Goal: Task Accomplishment & Management: Use online tool/utility

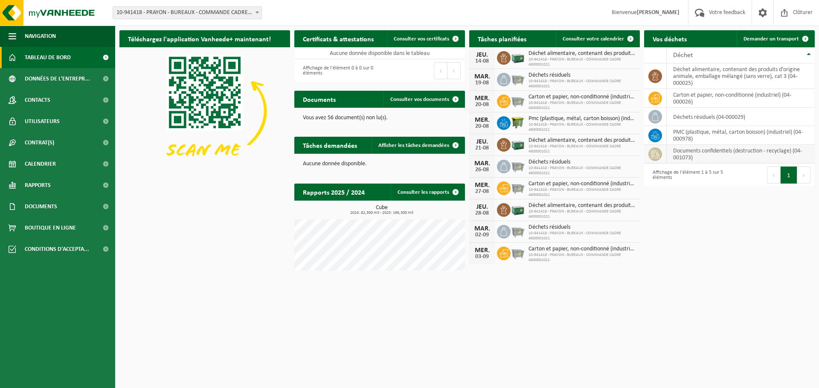
click at [712, 154] on td "documents confidentiels (destruction - recyclage) (04-001073)" at bounding box center [740, 154] width 148 height 19
click at [418, 94] on link "Consulter vos documents" at bounding box center [423, 99] width 81 height 17
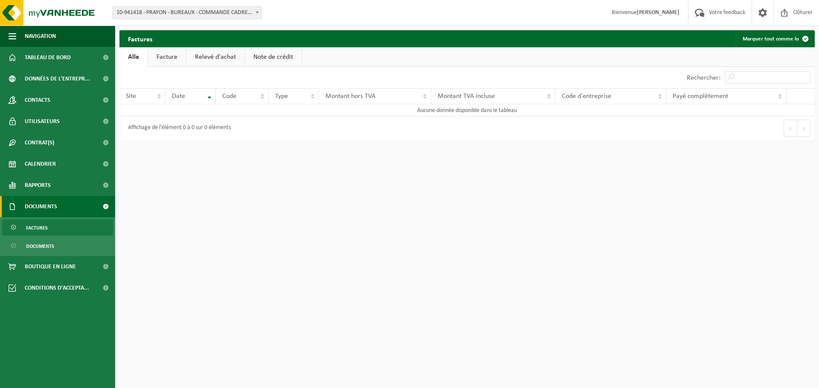
click at [183, 61] on link "Facture" at bounding box center [167, 57] width 38 height 20
click at [211, 60] on link "Relevé d'achat" at bounding box center [216, 57] width 58 height 20
click at [267, 59] on link "Note de crédit" at bounding box center [274, 57] width 57 height 20
click at [123, 57] on link "Alle" at bounding box center [133, 57] width 28 height 20
click at [48, 245] on span "Documents" at bounding box center [40, 246] width 28 height 16
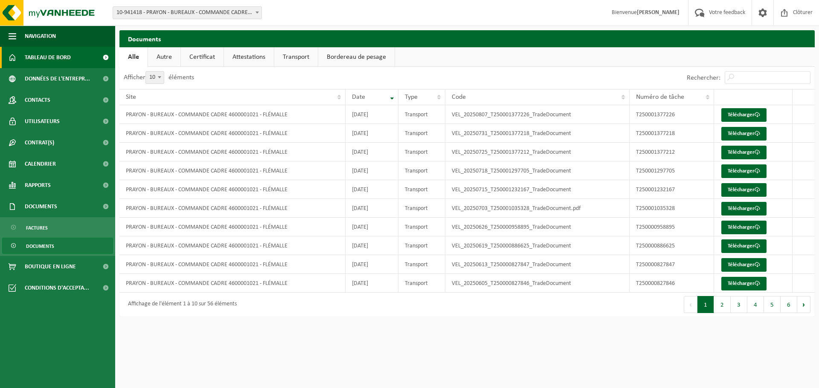
click at [39, 62] on span "Tableau de bord" at bounding box center [48, 57] width 46 height 21
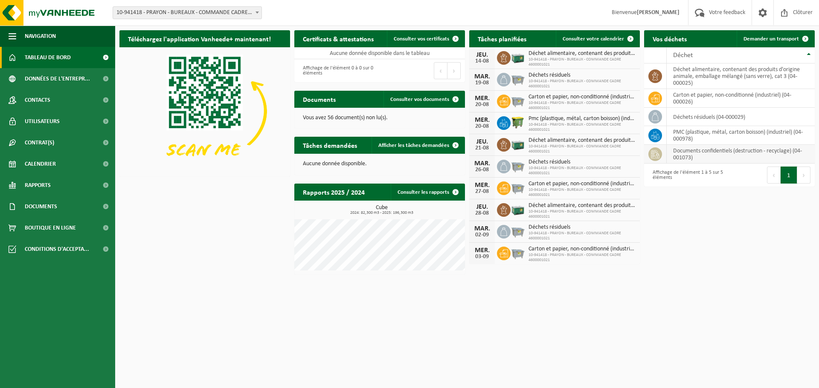
click at [727, 150] on td "documents confidentiels (destruction - recyclage) (04-001073)" at bounding box center [740, 154] width 148 height 19
click at [800, 176] on button "Suivant" at bounding box center [803, 175] width 13 height 17
click at [802, 177] on button "Suivant" at bounding box center [803, 175] width 13 height 17
click at [775, 42] on link "Demander un transport" at bounding box center [774, 38] width 77 height 17
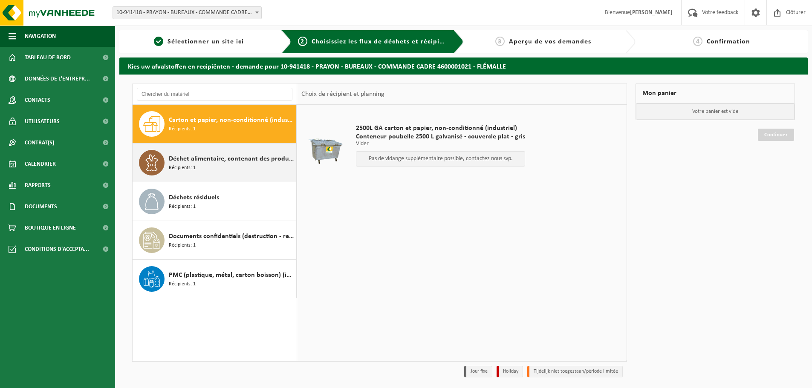
click at [232, 165] on div "Déchet alimentaire, contenant des produits d'origine animale, emballage mélangé…" at bounding box center [231, 163] width 125 height 26
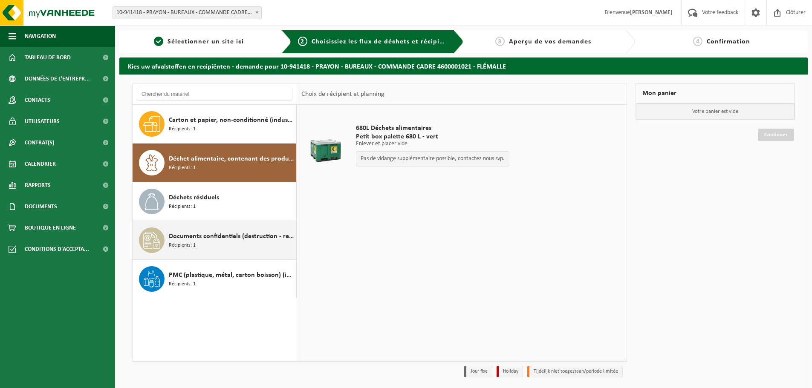
click at [235, 226] on div "Documents confidentiels (destruction - recyclage) Récipients: 1" at bounding box center [215, 240] width 164 height 38
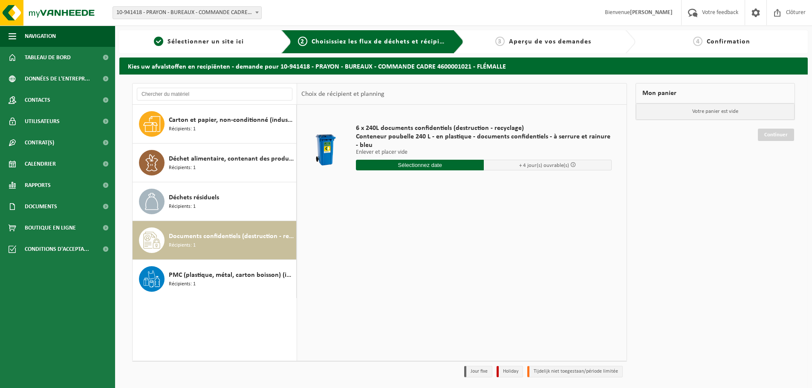
scroll to position [28, 0]
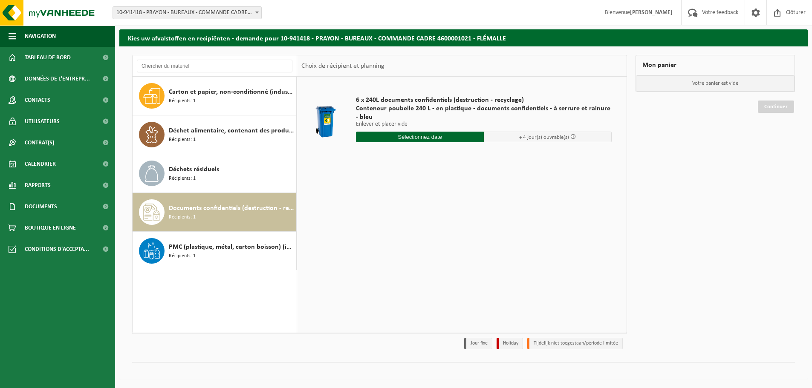
click at [421, 140] on input "text" at bounding box center [420, 137] width 128 height 11
click at [363, 227] on div "18" at bounding box center [363, 227] width 15 height 14
type input "à partir de 2025-08-18"
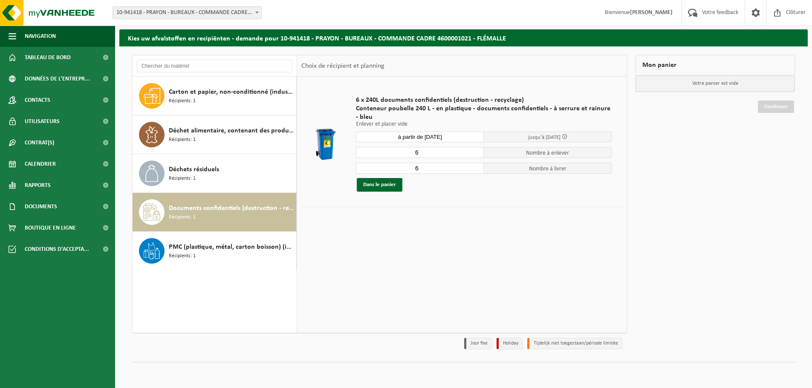
click at [420, 171] on input "6" at bounding box center [420, 168] width 128 height 11
click at [398, 184] on button "Dans le panier" at bounding box center [380, 185] width 46 height 14
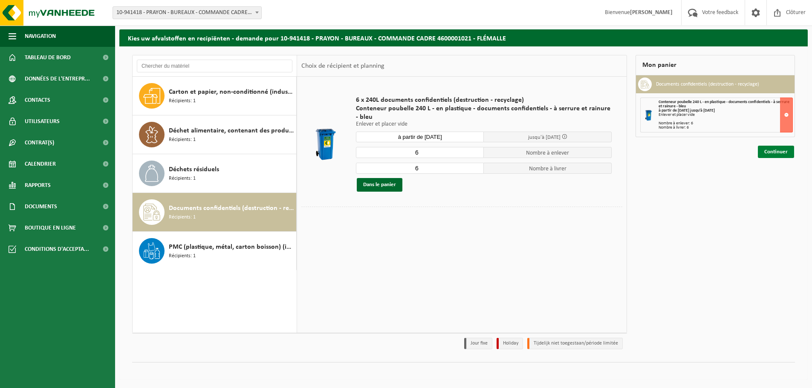
click at [773, 151] on link "Continuer" at bounding box center [776, 152] width 36 height 12
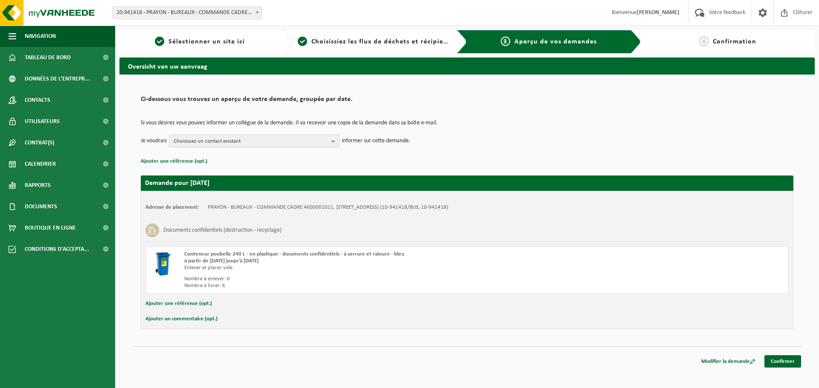
click at [316, 145] on span "Choisissez un contact existant" at bounding box center [251, 141] width 154 height 13
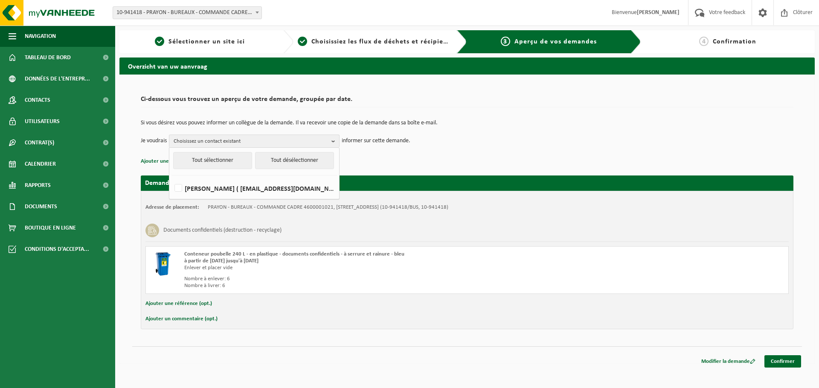
click at [413, 145] on td "Je voudrais Choisissez un contact existant Tout sélectionner Tout désélectionne…" at bounding box center [467, 141] width 652 height 13
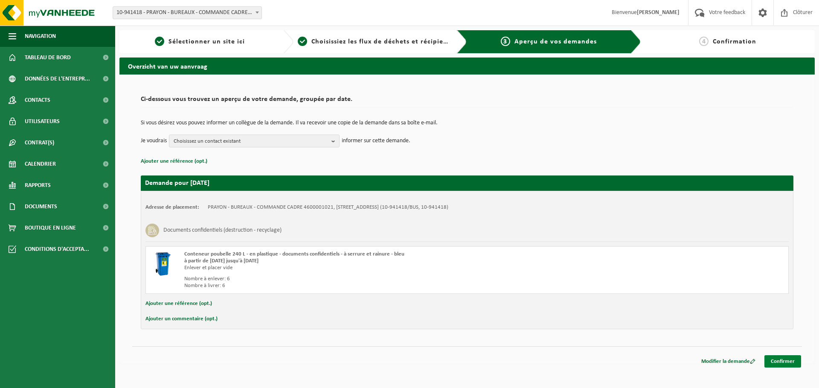
click at [772, 361] on link "Confirmer" at bounding box center [782, 362] width 37 height 12
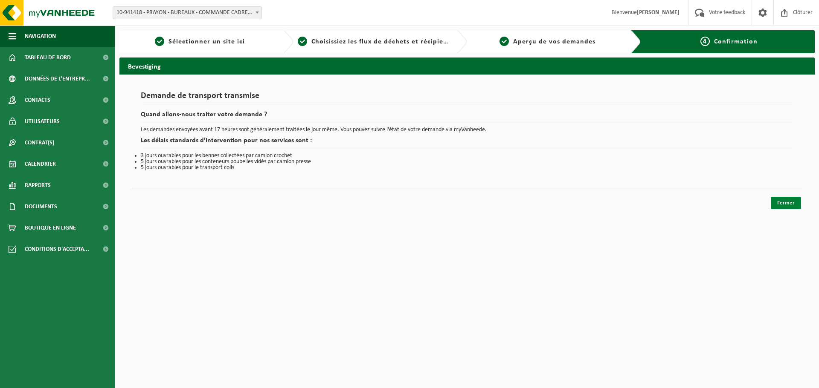
click at [785, 200] on link "Fermer" at bounding box center [785, 203] width 30 height 12
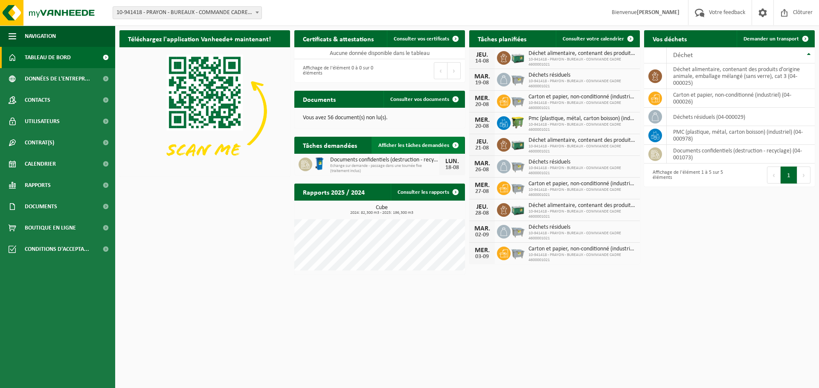
click at [427, 147] on span "Afficher les tâches demandées" at bounding box center [413, 146] width 71 height 6
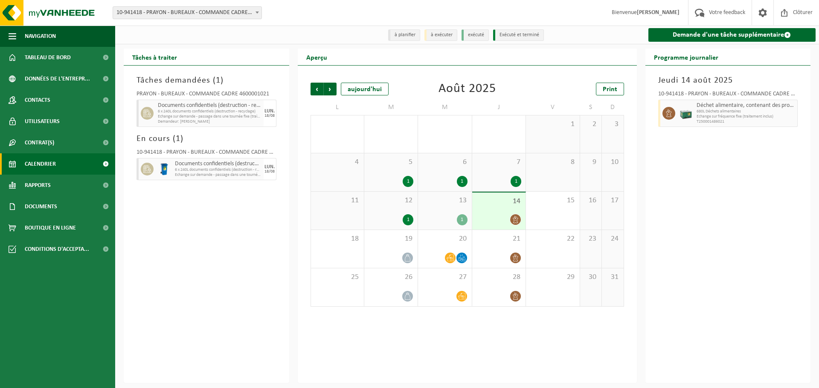
click at [212, 122] on span "Demandeur: FLORIS NIJSKENS" at bounding box center [210, 121] width 104 height 5
click at [327, 86] on span "Suivant" at bounding box center [330, 89] width 13 height 13
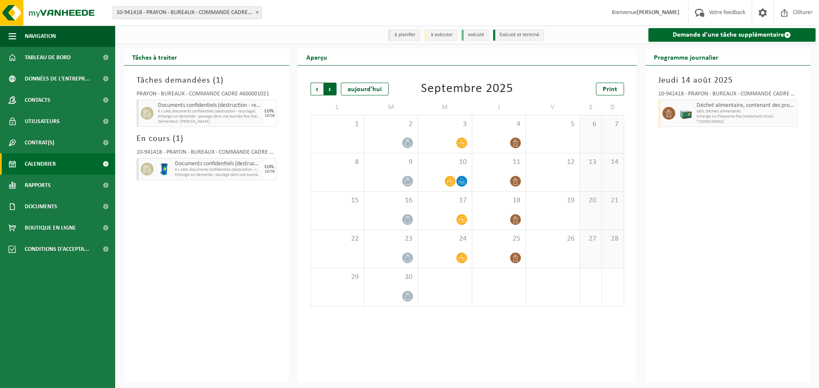
click at [315, 89] on span "Précédent" at bounding box center [316, 89] width 13 height 13
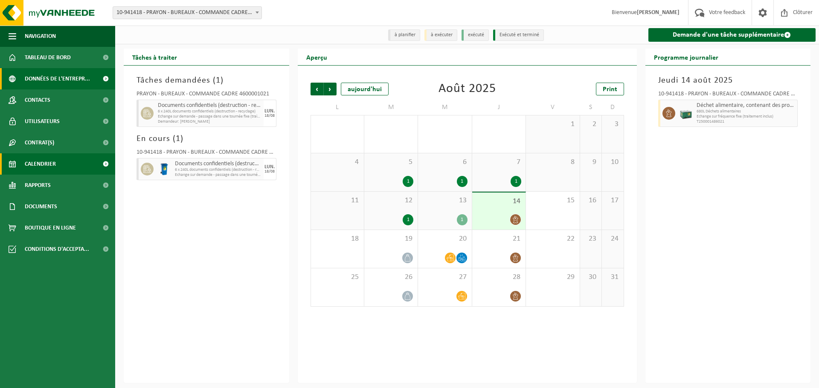
click at [58, 73] on span "Données de l'entrepr..." at bounding box center [57, 78] width 65 height 21
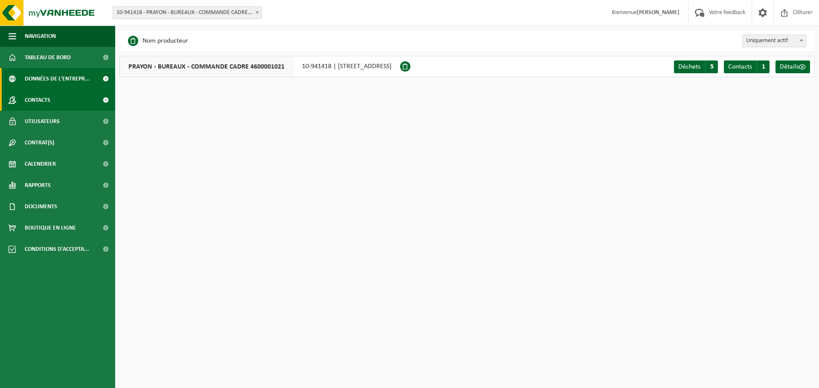
click at [50, 94] on span "Contacts" at bounding box center [38, 100] width 26 height 21
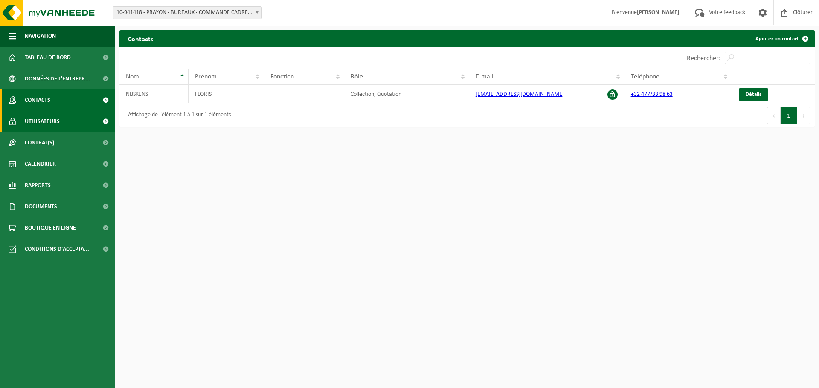
click at [50, 119] on span "Utilisateurs" at bounding box center [42, 121] width 35 height 21
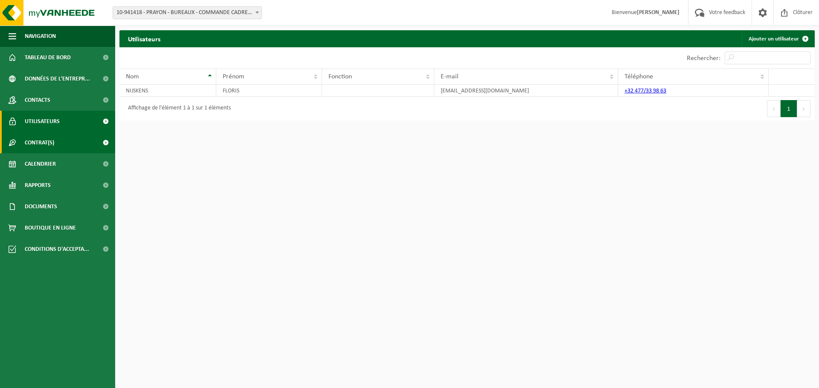
click at [50, 137] on span "Contrat(s)" at bounding box center [39, 142] width 29 height 21
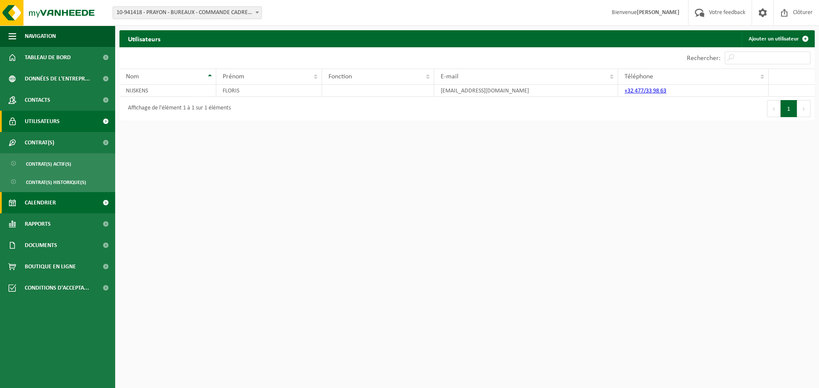
click at [67, 208] on link "Calendrier" at bounding box center [57, 202] width 115 height 21
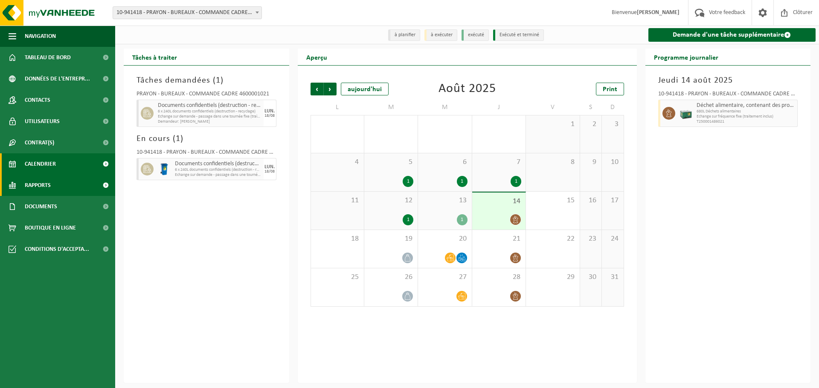
click at [52, 191] on link "Rapports" at bounding box center [57, 185] width 115 height 21
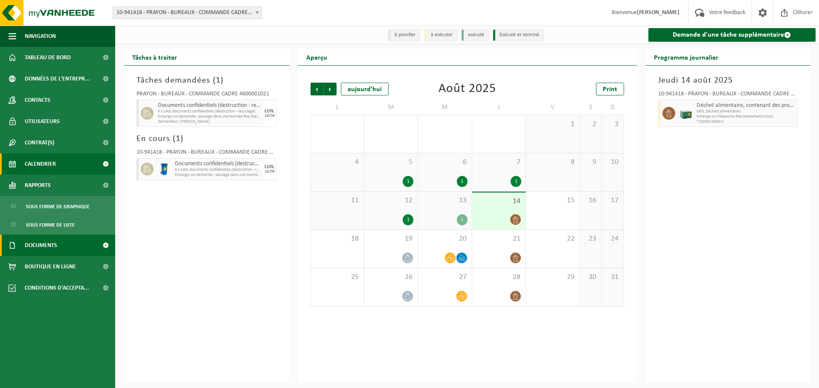
click at [64, 252] on link "Documents" at bounding box center [57, 245] width 115 height 21
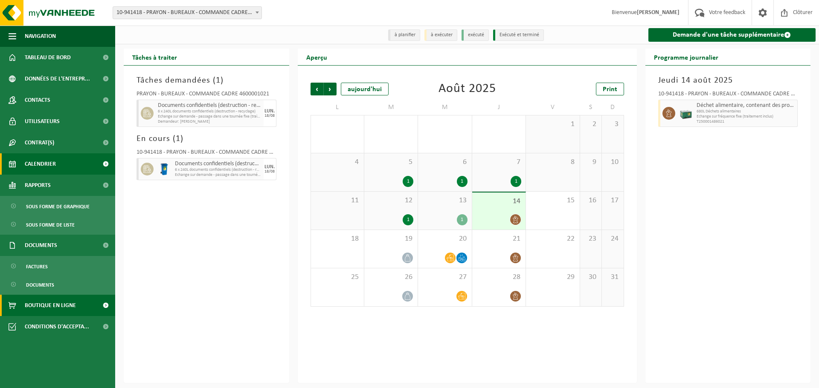
click at [52, 303] on span "Boutique en ligne" at bounding box center [50, 305] width 51 height 21
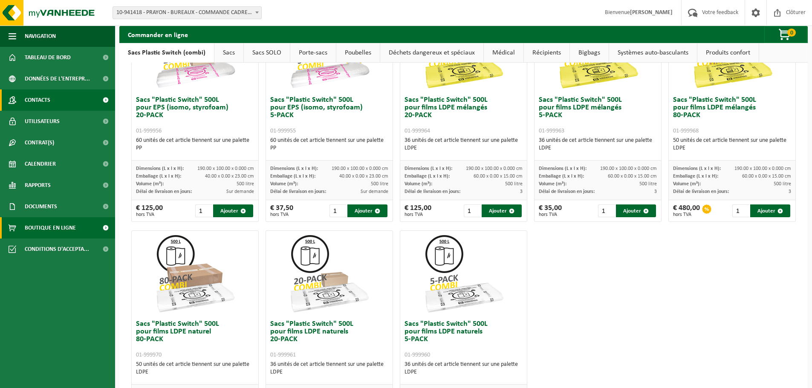
scroll to position [298, 0]
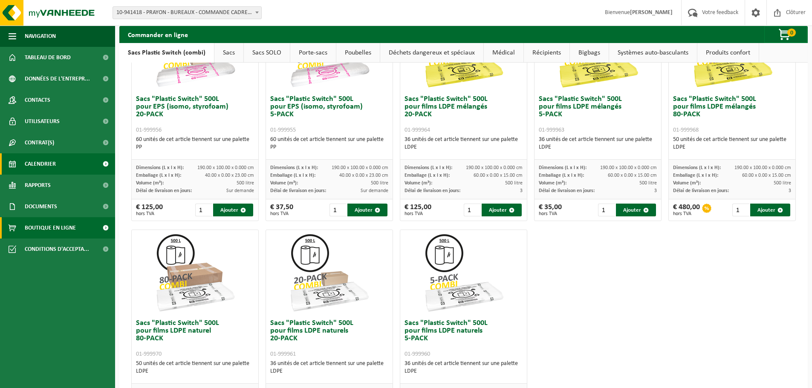
click at [42, 166] on span "Calendrier" at bounding box center [40, 163] width 31 height 21
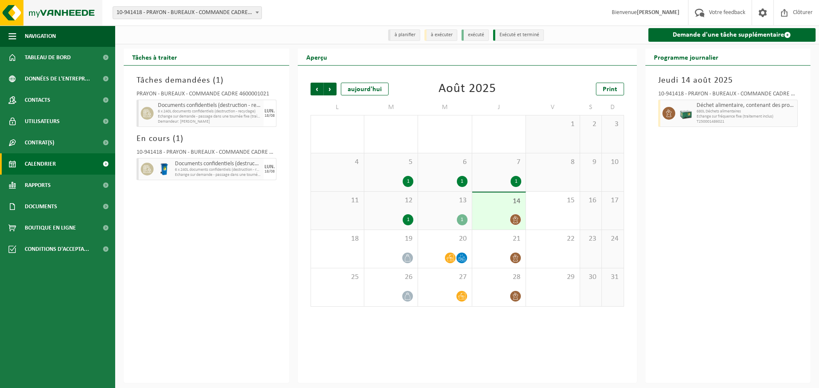
click at [50, 8] on img at bounding box center [51, 13] width 102 height 26
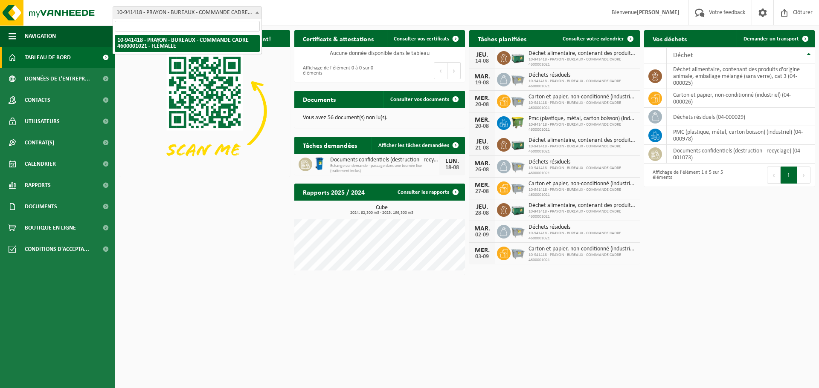
click at [207, 16] on span "10-941418 - PRAYON - BUREAUX - COMMANDE CADRE 4600001021 - FLÉMALLE" at bounding box center [187, 13] width 148 height 12
click at [405, 141] on link "Afficher les tâches demandées" at bounding box center [417, 145] width 93 height 17
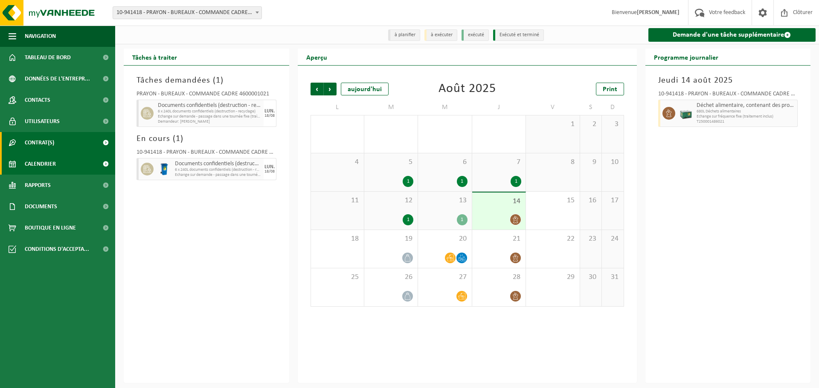
click at [58, 138] on link "Contrat(s)" at bounding box center [57, 142] width 115 height 21
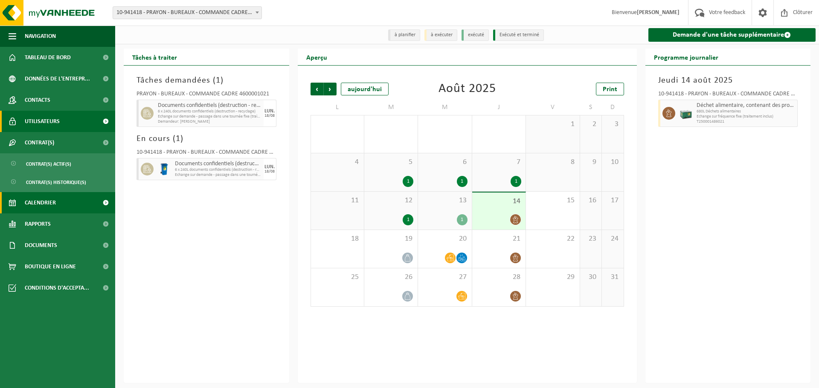
click at [58, 122] on span "Utilisateurs" at bounding box center [42, 121] width 35 height 21
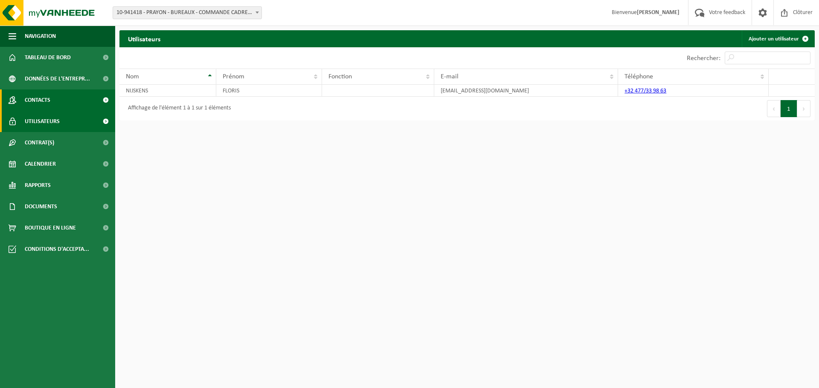
click at [65, 100] on link "Contacts" at bounding box center [57, 100] width 115 height 21
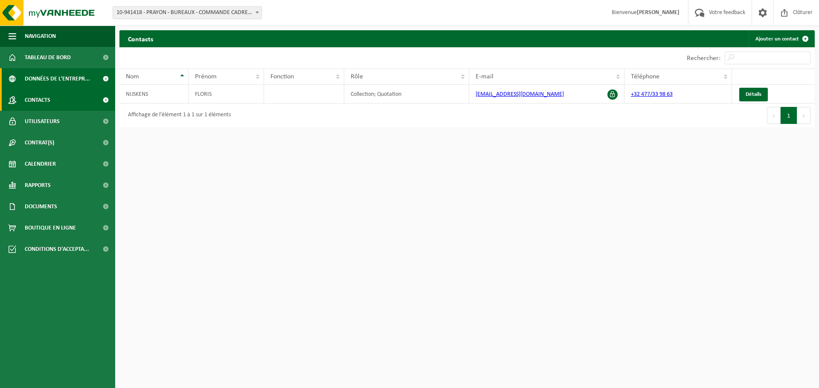
click at [70, 81] on span "Données de l'entrepr..." at bounding box center [57, 78] width 65 height 21
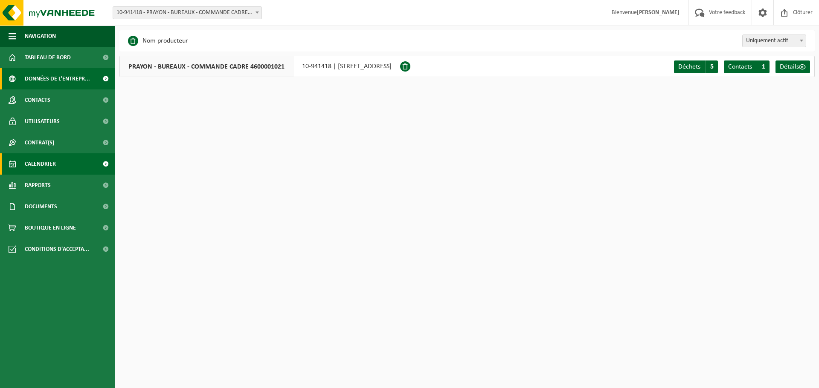
click at [62, 170] on link "Calendrier" at bounding box center [57, 163] width 115 height 21
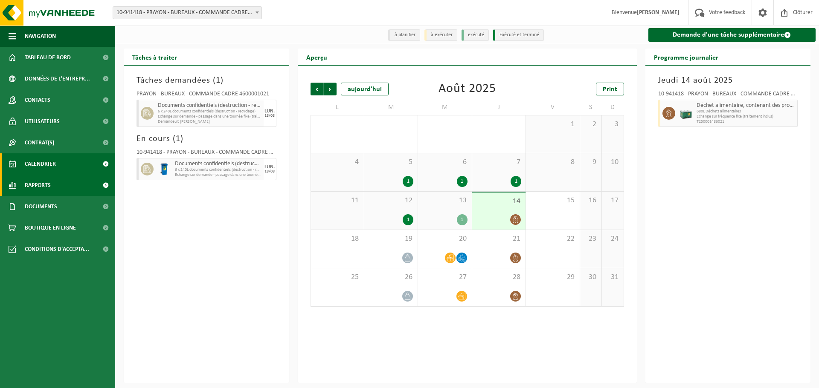
click at [69, 182] on link "Rapports" at bounding box center [57, 185] width 115 height 21
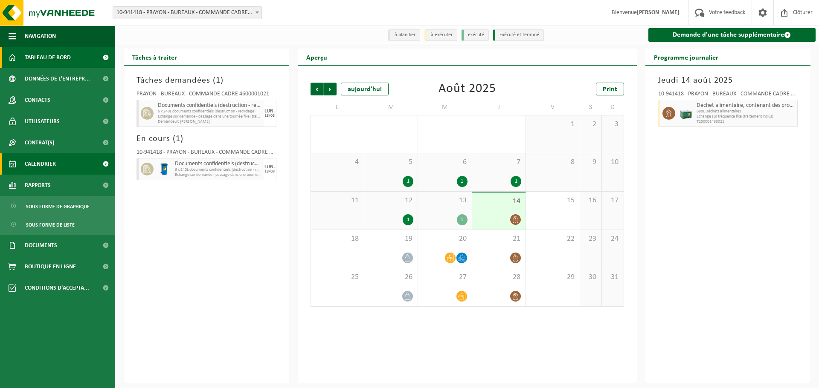
click at [52, 51] on span "Tableau de bord" at bounding box center [48, 57] width 46 height 21
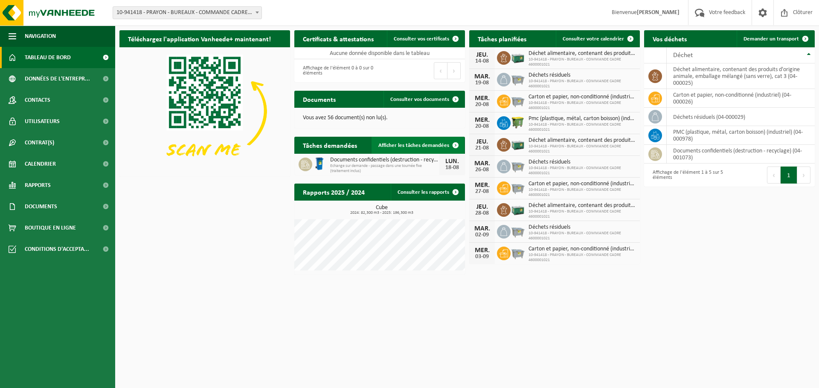
click at [418, 151] on link "Afficher les tâches demandées" at bounding box center [417, 145] width 93 height 17
